Goal: Information Seeking & Learning: Learn about a topic

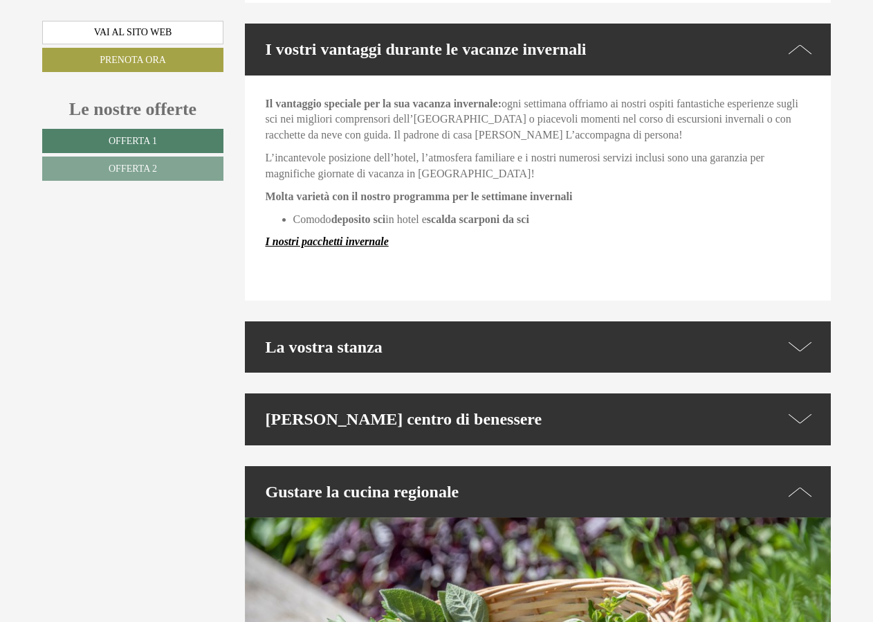
scroll to position [3045, 0]
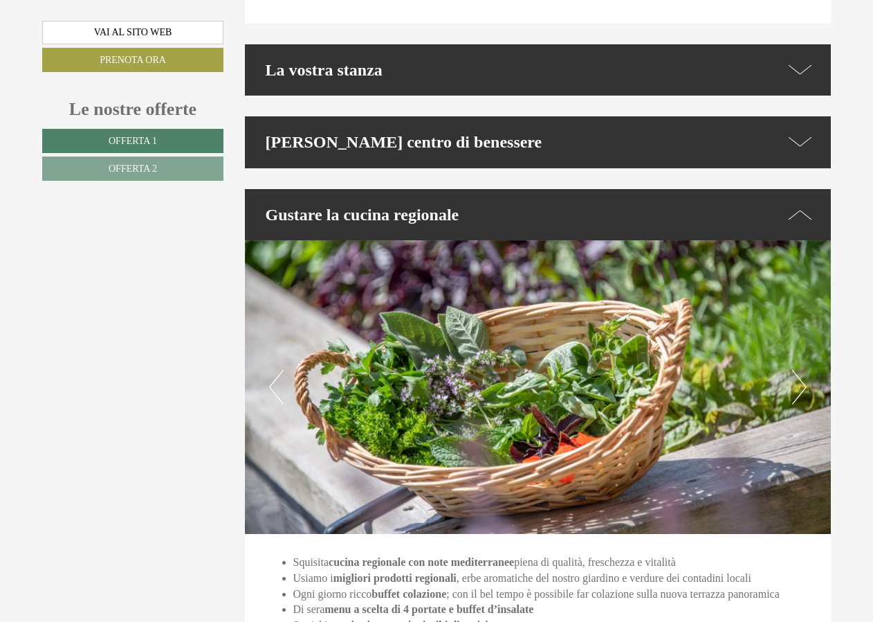
click at [802, 60] on icon at bounding box center [801, 70] width 24 height 20
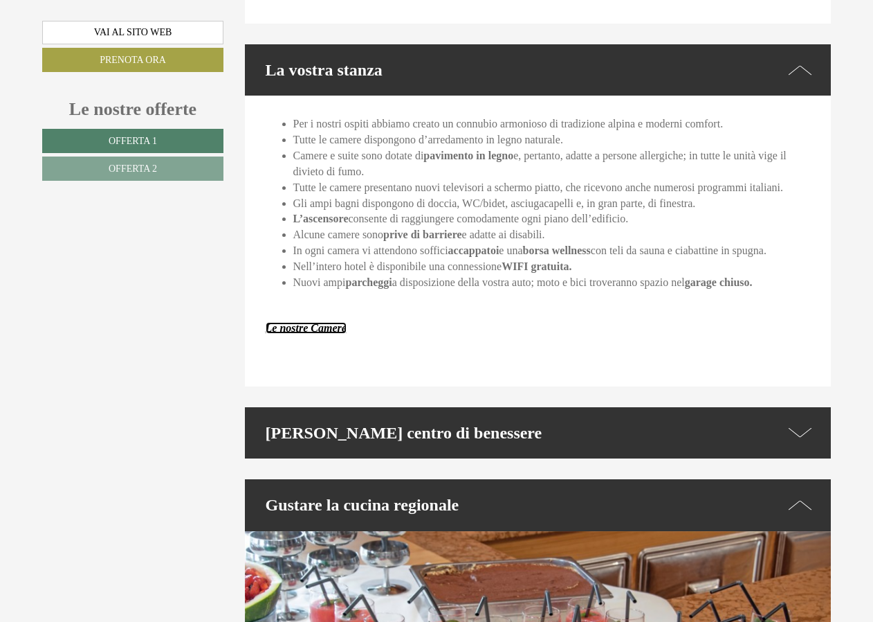
click at [328, 322] on strong "Le nostre Camere" at bounding box center [306, 328] width 81 height 12
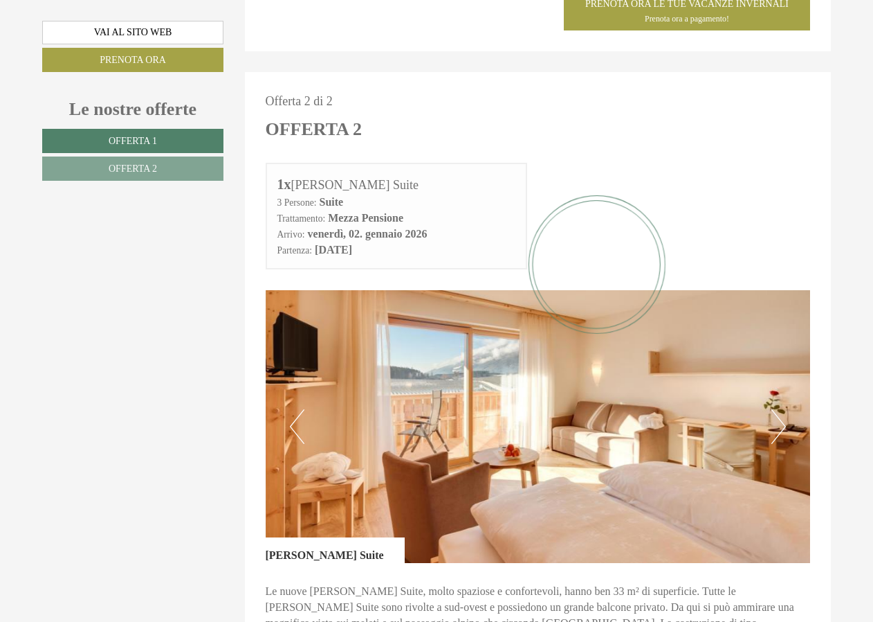
scroll to position [1453, 0]
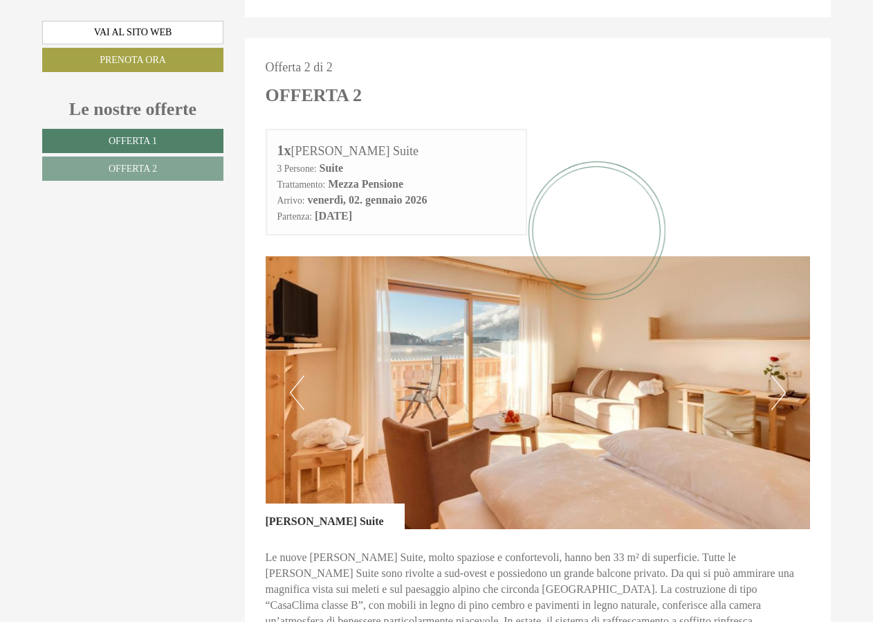
click at [781, 393] on button "Next" at bounding box center [779, 392] width 15 height 35
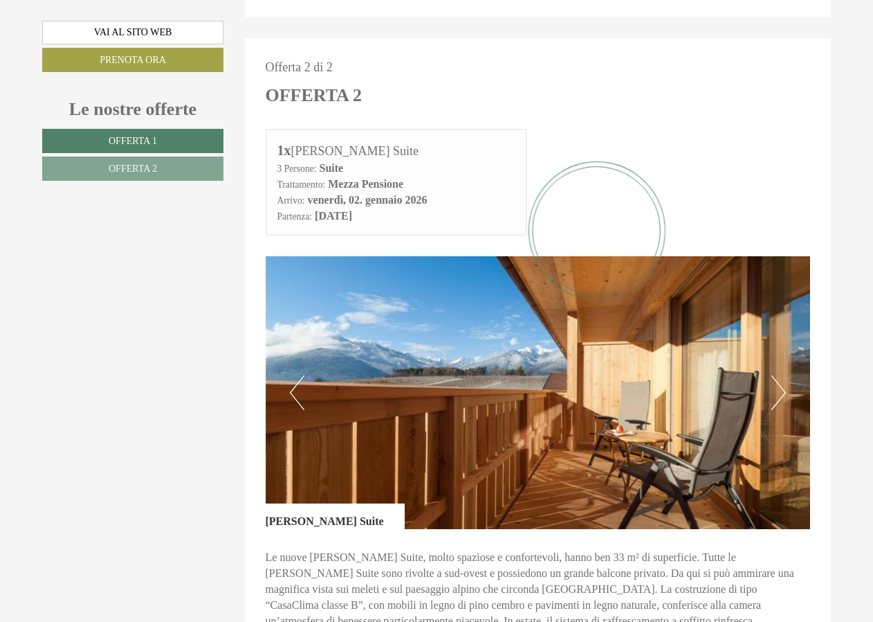
click at [781, 393] on button "Next" at bounding box center [779, 392] width 15 height 35
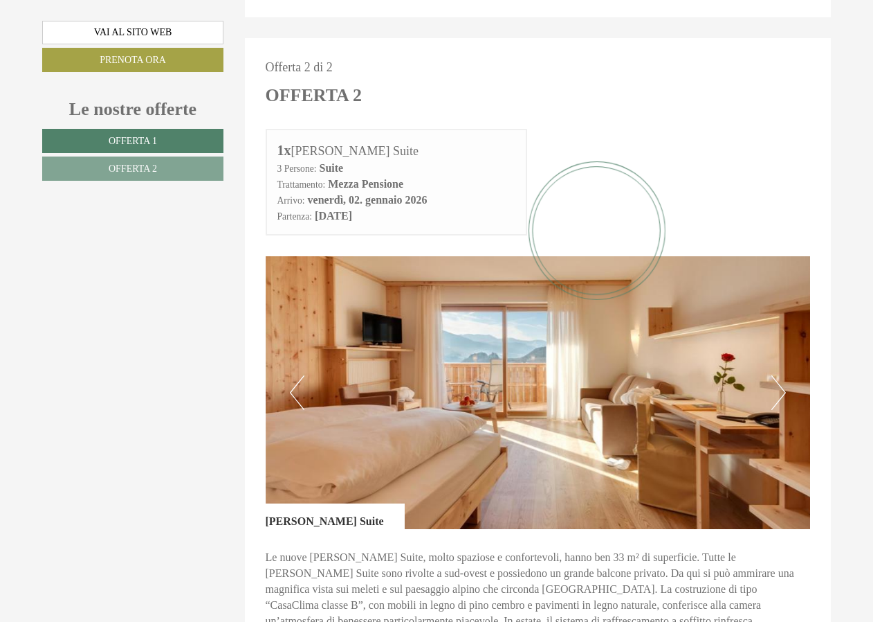
click at [781, 393] on button "Next" at bounding box center [779, 392] width 15 height 35
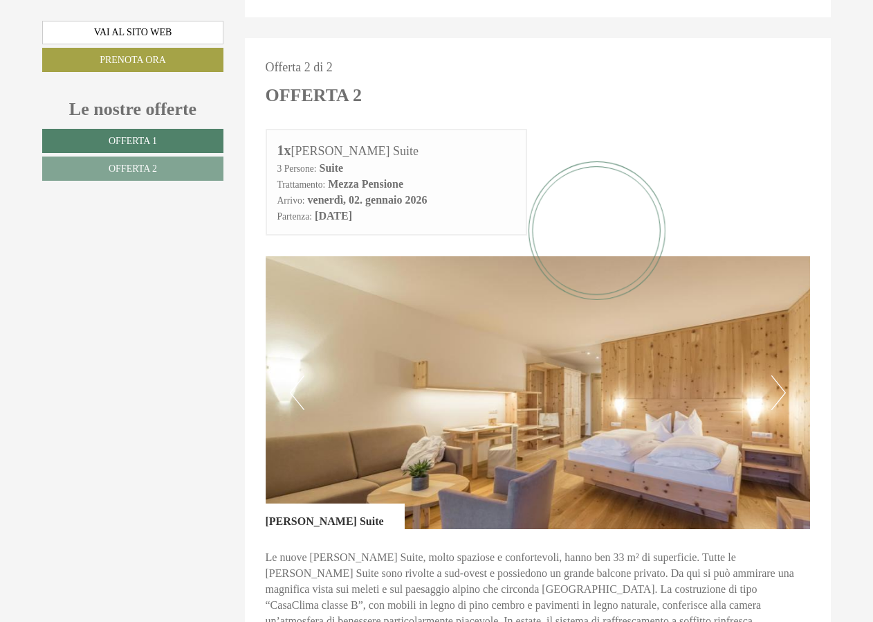
click at [781, 393] on button "Next" at bounding box center [779, 392] width 15 height 35
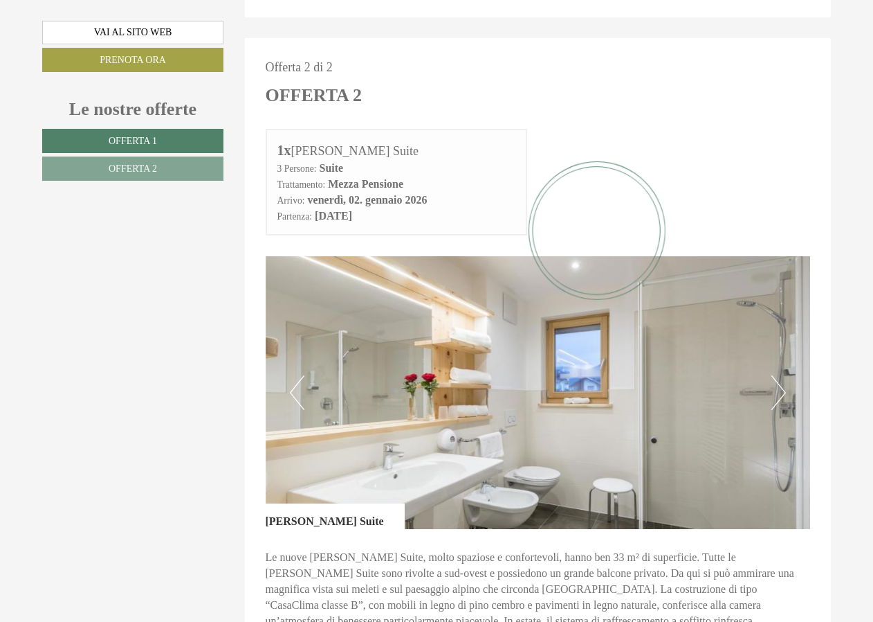
click at [781, 393] on button "Next" at bounding box center [779, 392] width 15 height 35
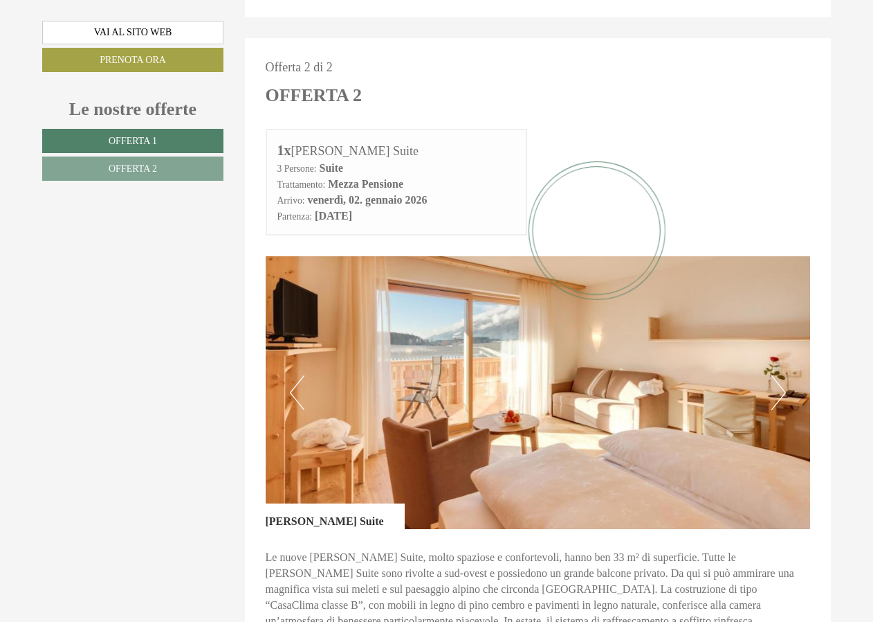
click at [781, 393] on button "Next" at bounding box center [779, 392] width 15 height 35
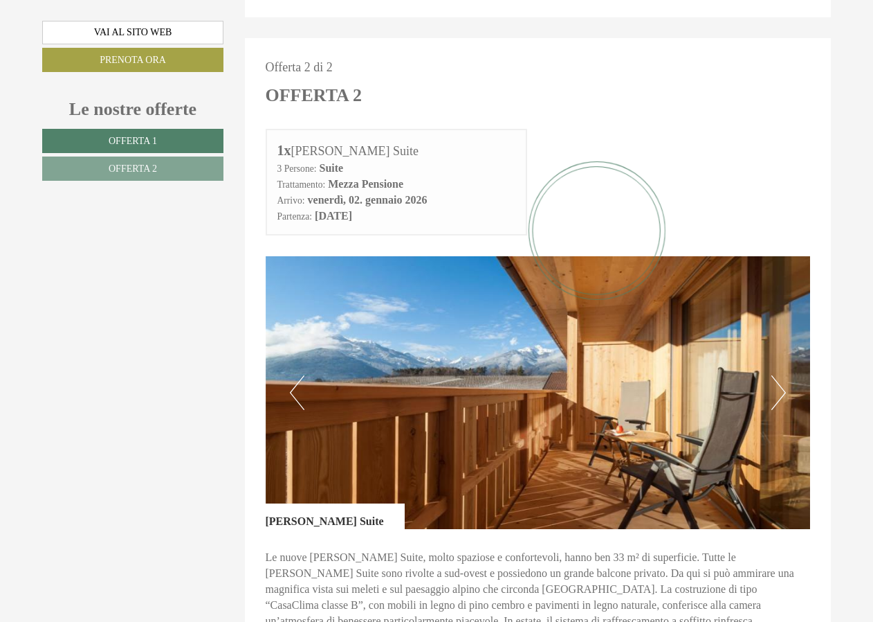
click at [781, 393] on button "Next" at bounding box center [779, 392] width 15 height 35
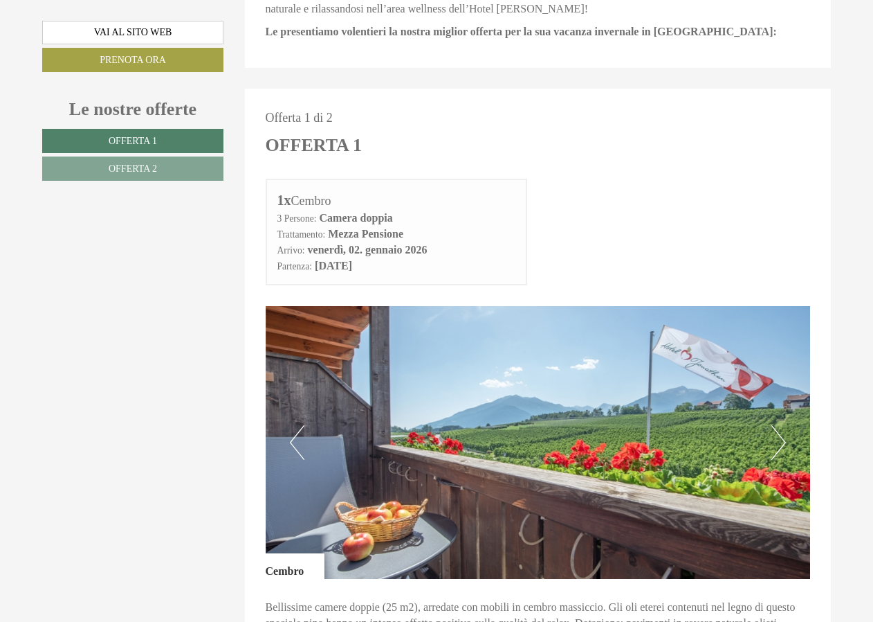
scroll to position [484, 0]
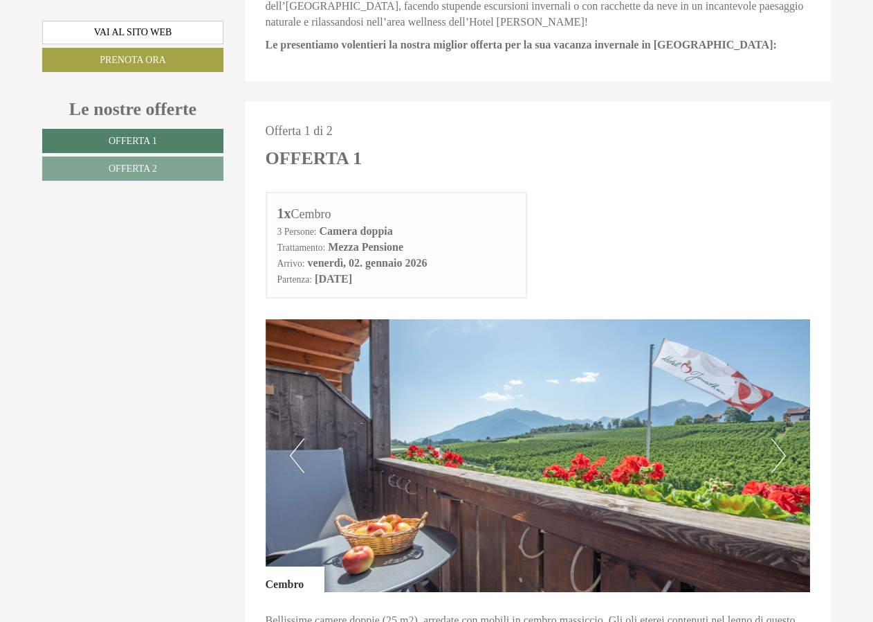
click at [781, 453] on button "Next" at bounding box center [779, 455] width 15 height 35
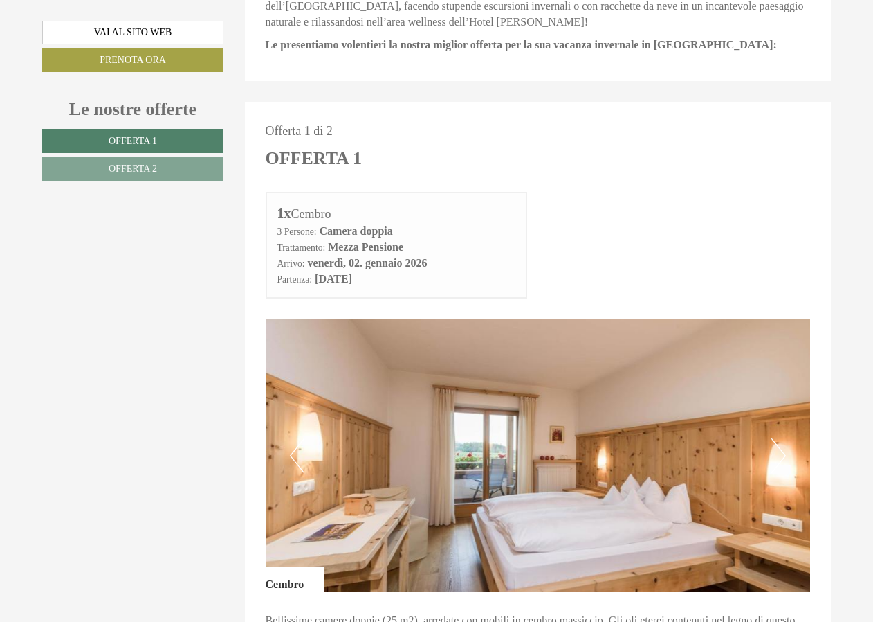
scroll to position [554, 0]
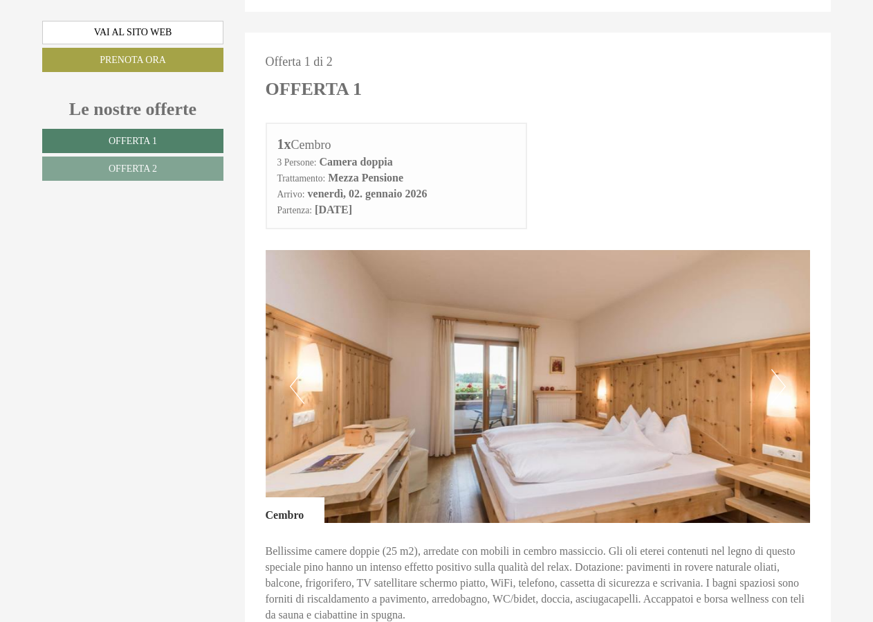
click at [784, 392] on button "Next" at bounding box center [779, 386] width 15 height 35
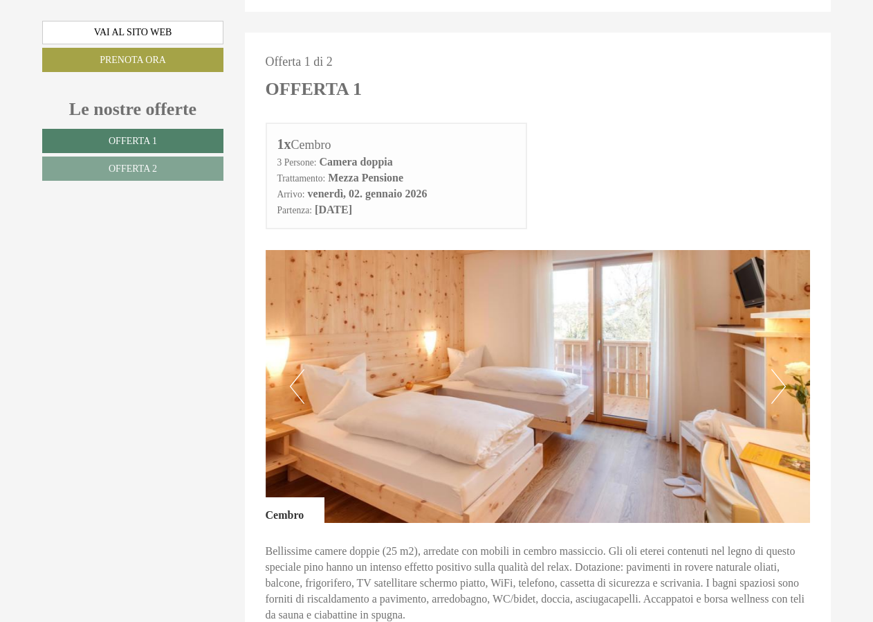
click at [784, 392] on button "Next" at bounding box center [779, 386] width 15 height 35
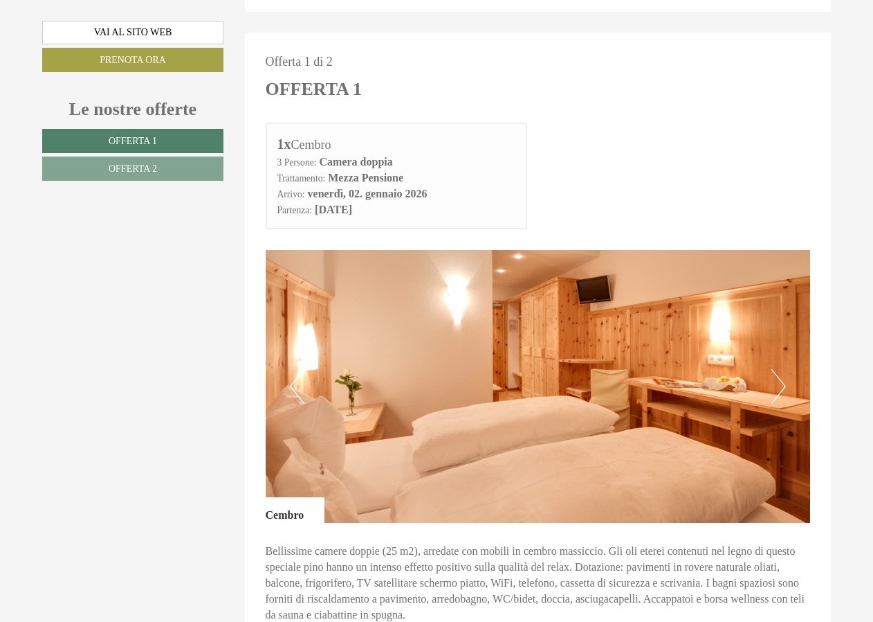
click at [784, 392] on button "Next" at bounding box center [779, 386] width 15 height 35
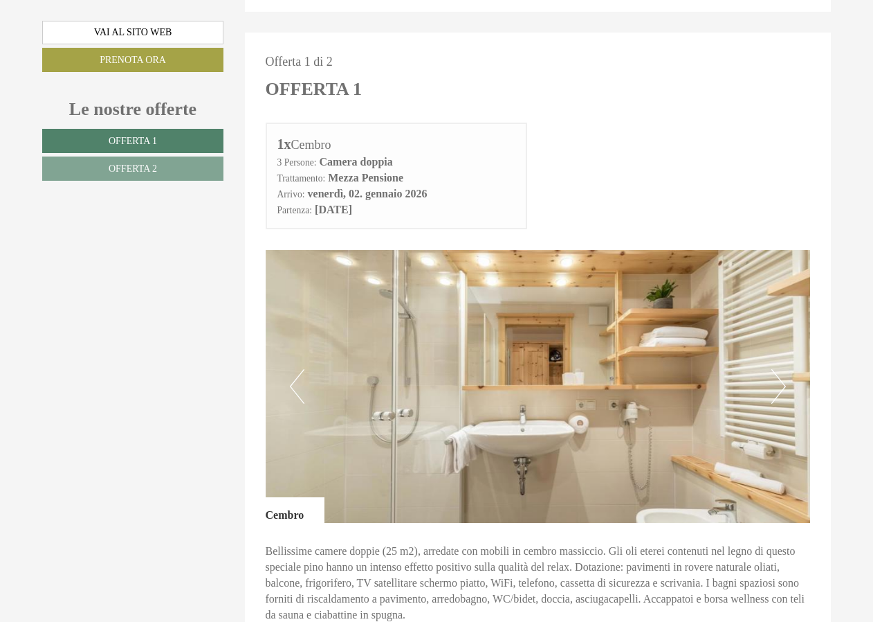
click at [784, 392] on button "Next" at bounding box center [779, 386] width 15 height 35
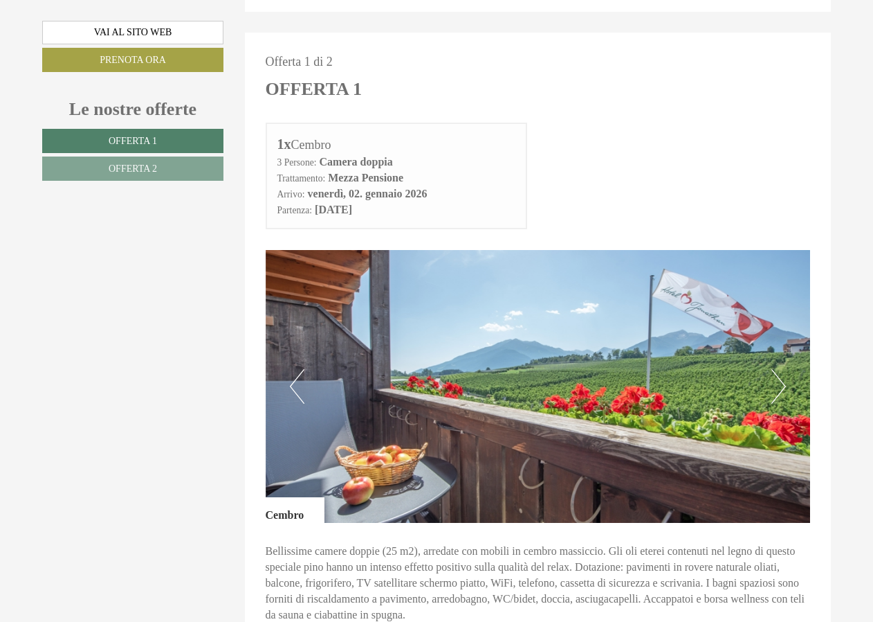
click at [294, 388] on button "Previous" at bounding box center [297, 386] width 15 height 35
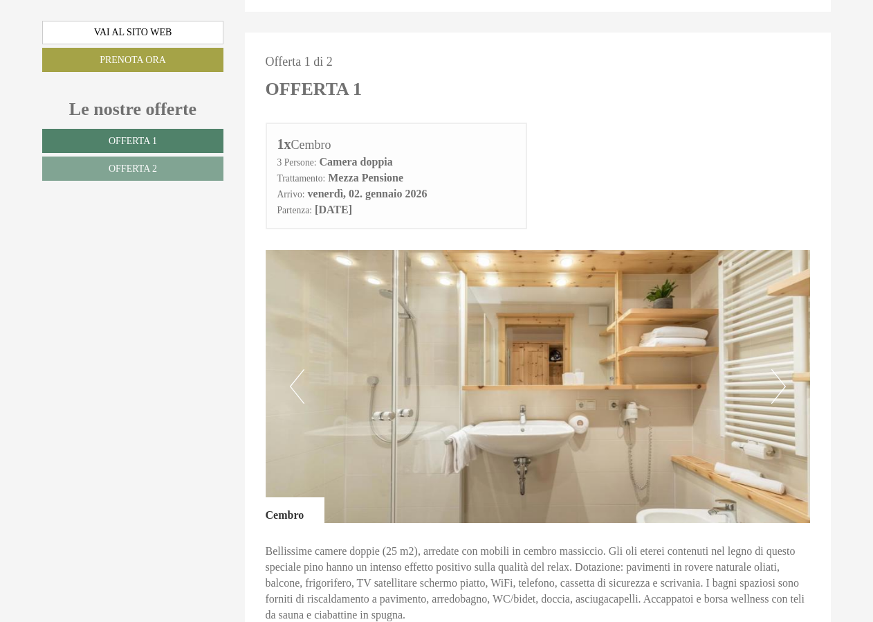
click at [780, 386] on button "Next" at bounding box center [779, 386] width 15 height 35
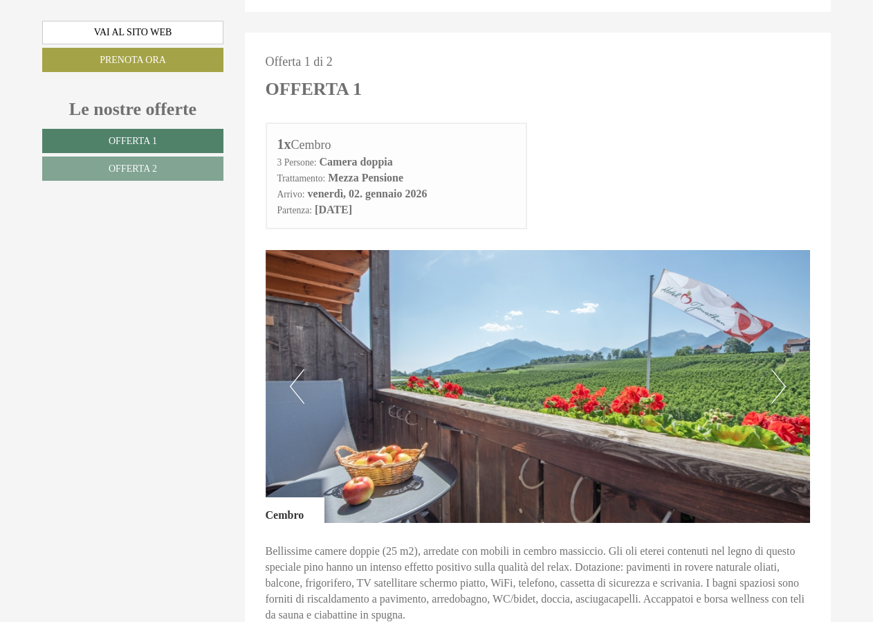
click at [780, 386] on button "Next" at bounding box center [779, 386] width 15 height 35
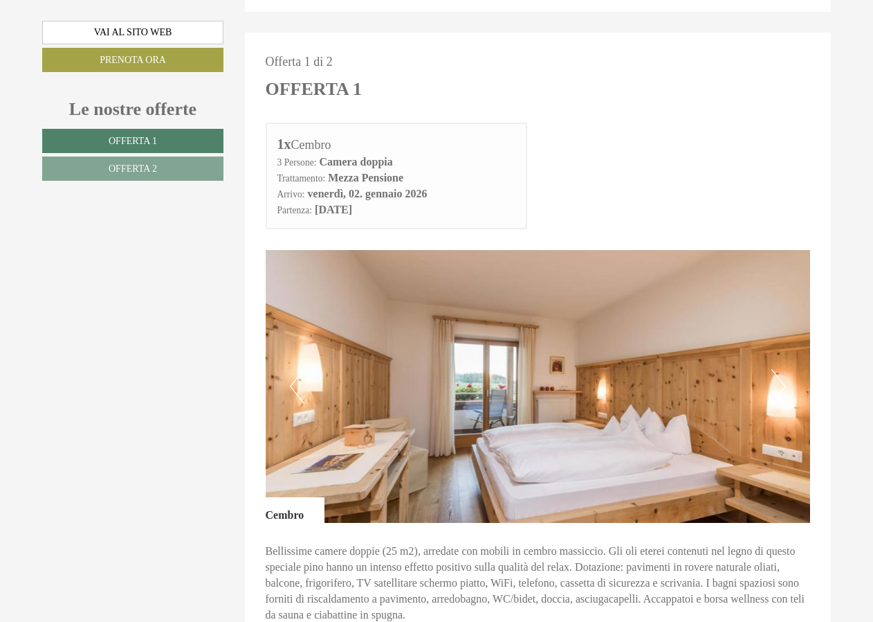
click at [780, 386] on button "Next" at bounding box center [779, 386] width 15 height 35
